Goal: Navigation & Orientation: Find specific page/section

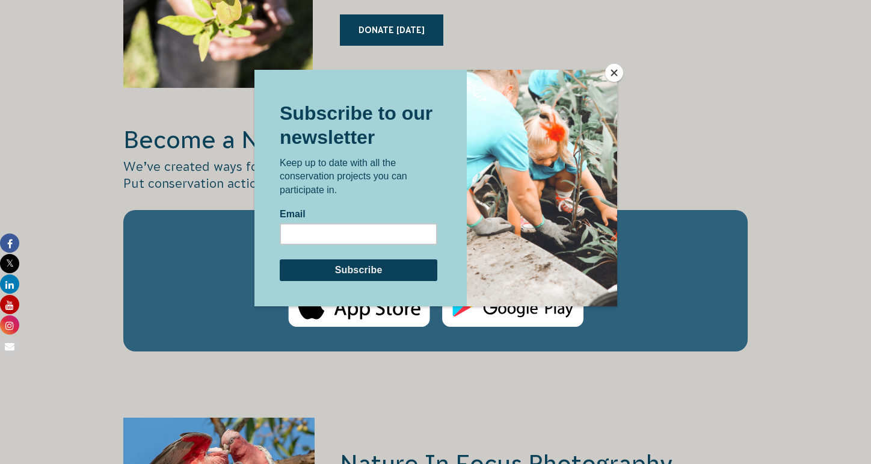
scroll to position [1825, 0]
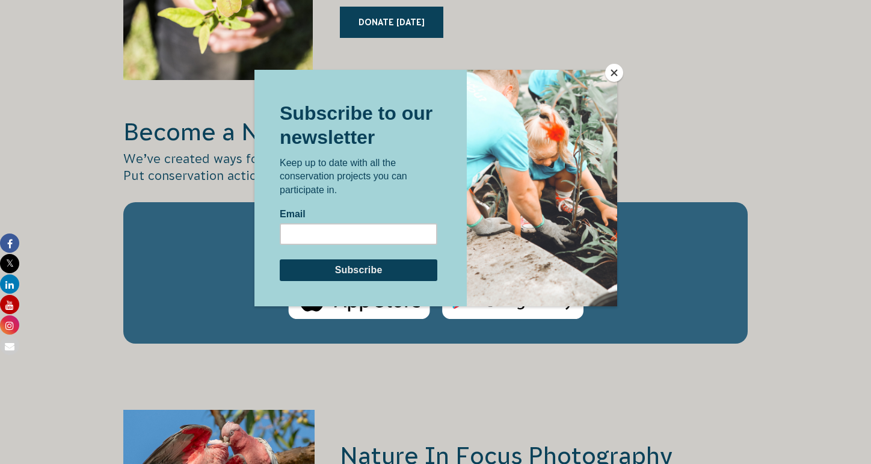
click at [613, 73] on button "Close" at bounding box center [614, 73] width 18 height 18
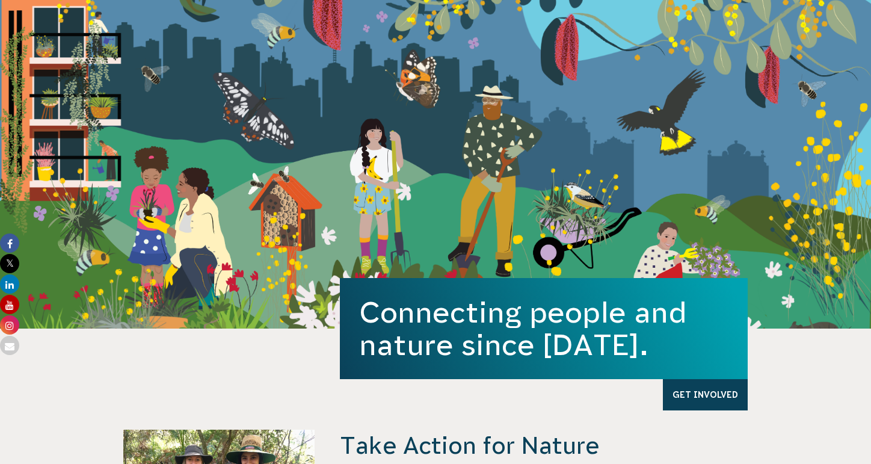
scroll to position [0, 0]
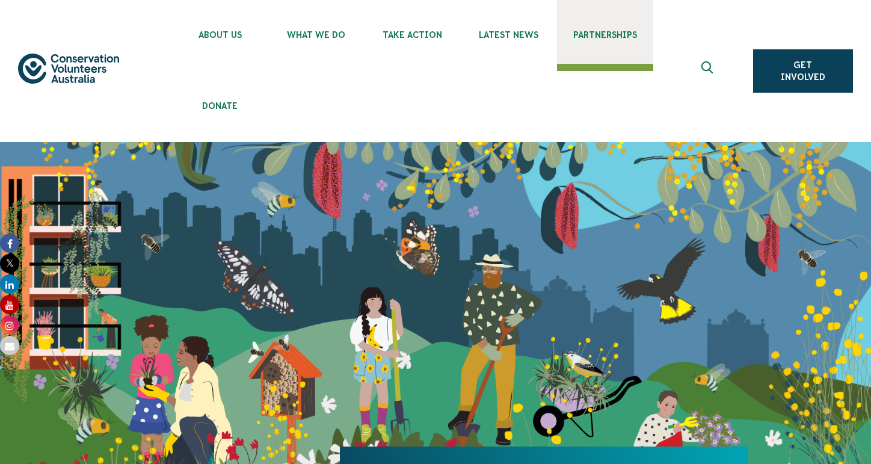
click at [608, 37] on span "Partnerships" at bounding box center [605, 35] width 96 height 10
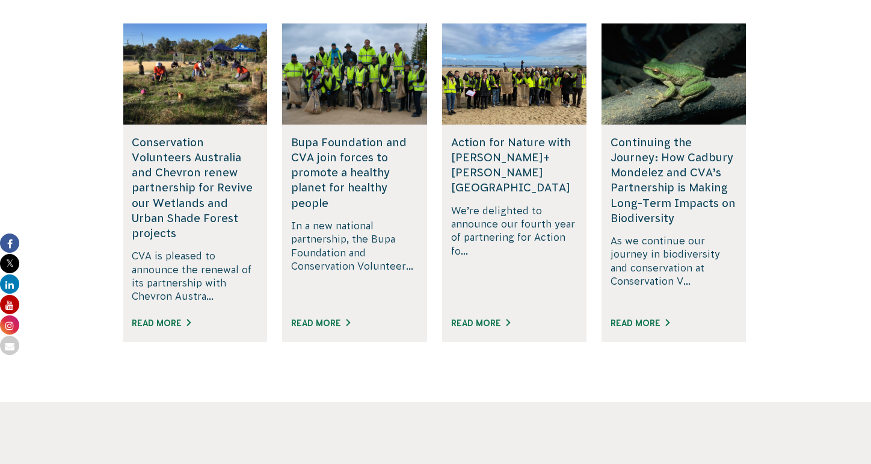
scroll to position [2144, 0]
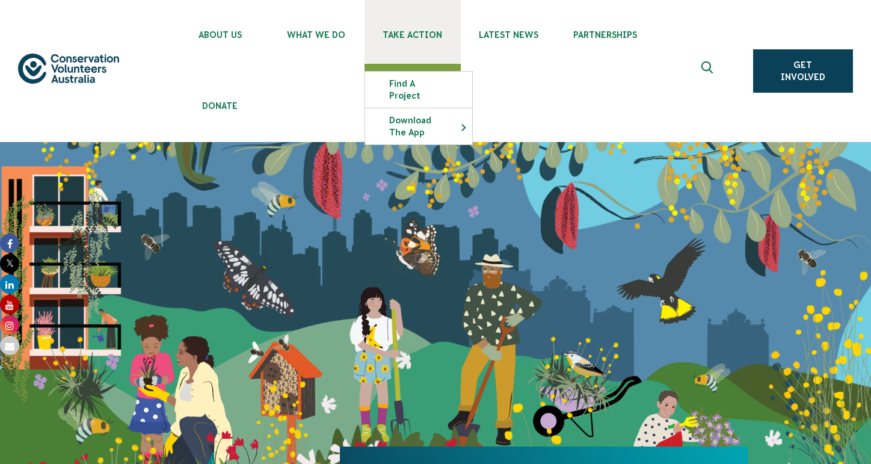
click at [428, 36] on span "Take Action" at bounding box center [413, 35] width 96 height 10
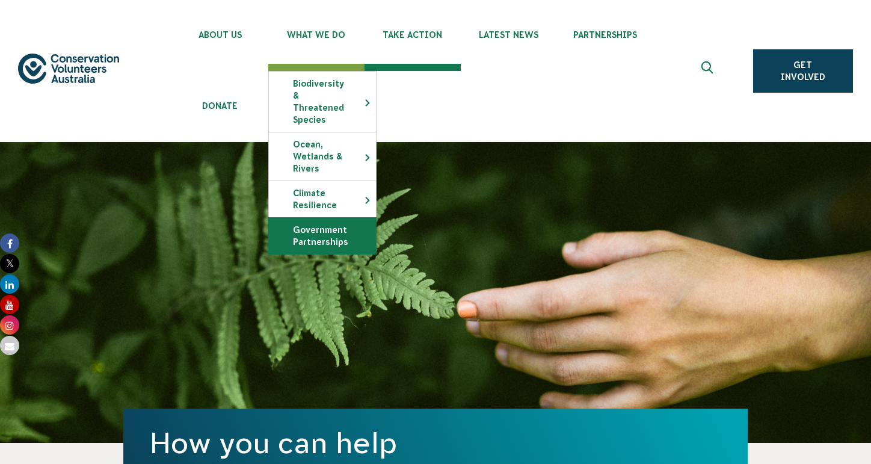
click at [338, 230] on link "Government Partnerships" at bounding box center [322, 236] width 107 height 36
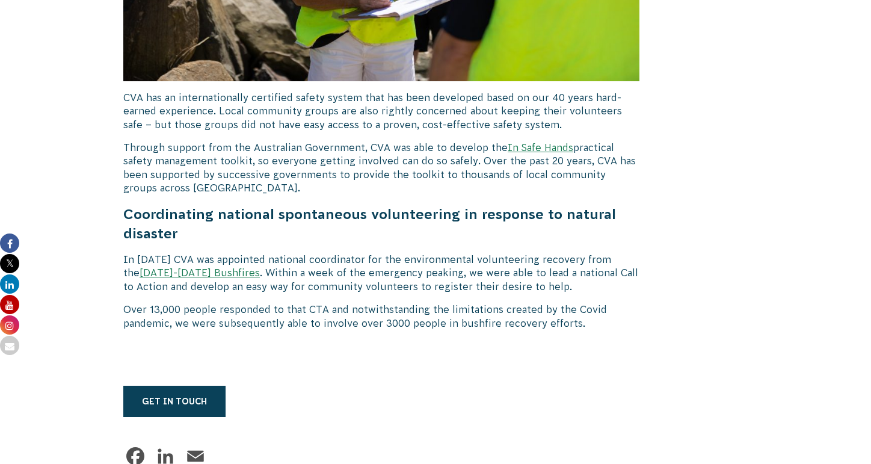
scroll to position [4864, 0]
